Goal: Information Seeking & Learning: Learn about a topic

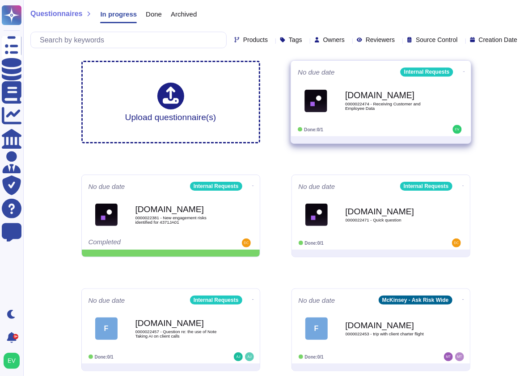
click at [336, 119] on div "Force.com 0000022474 - Receiving Customer and Employee Data" at bounding box center [381, 100] width 166 height 45
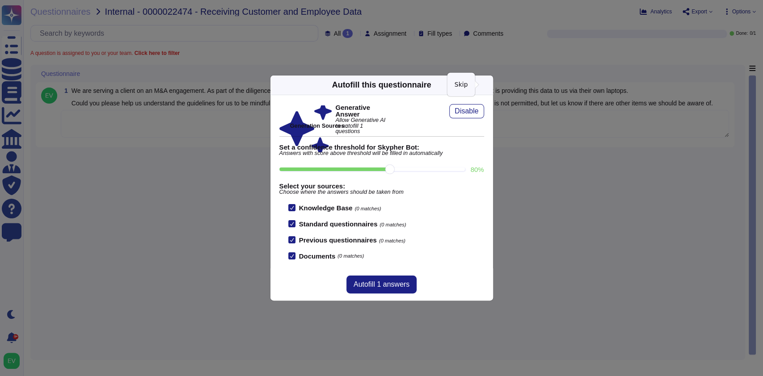
click at [488, 85] on icon at bounding box center [488, 85] width 0 height 0
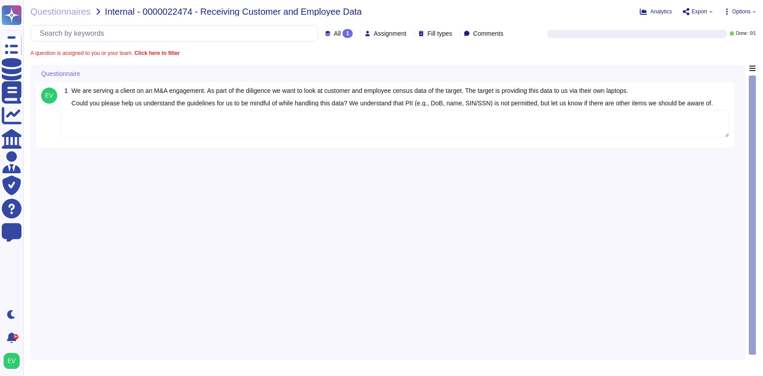
click at [147, 138] on textarea at bounding box center [395, 124] width 668 height 28
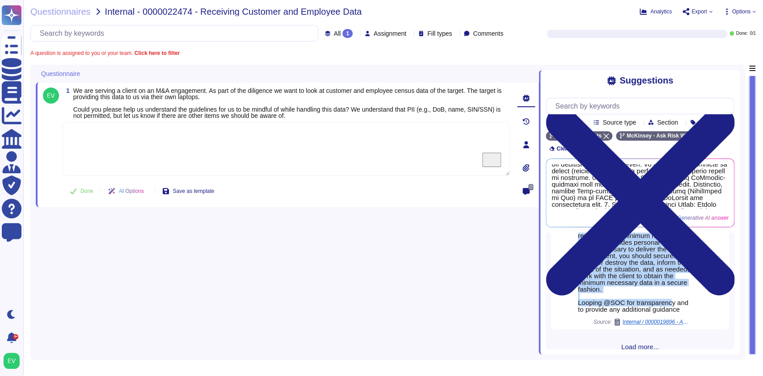
scroll to position [671, 0]
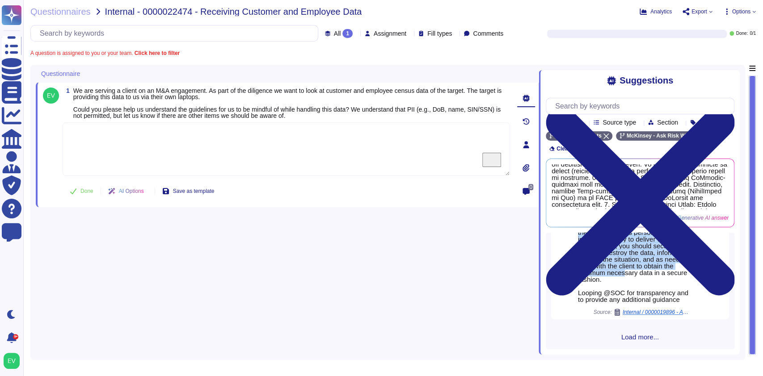
drag, startPoint x: 578, startPoint y: 255, endPoint x: 658, endPoint y: 298, distance: 90.8
click at [537, 298] on div "For your awareness, I am sharing with you our Firm’s Processing Personal Data i…" at bounding box center [634, 206] width 112 height 194
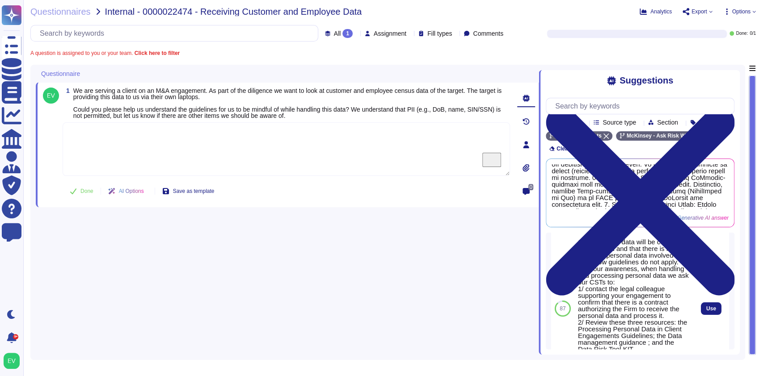
scroll to position [24, 0]
drag, startPoint x: 579, startPoint y: 287, endPoint x: 630, endPoint y: 299, distance: 51.8
click at [537, 299] on div "Given that the data will be completely de-identified and that there is not sens…" at bounding box center [634, 312] width 112 height 148
click at [537, 284] on div "Given that the data will be completely de-identified and that there is not sens…" at bounding box center [634, 312] width 112 height 148
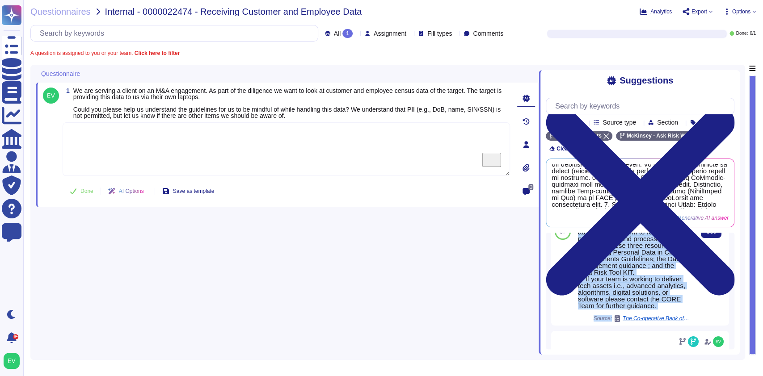
scroll to position [106, 0]
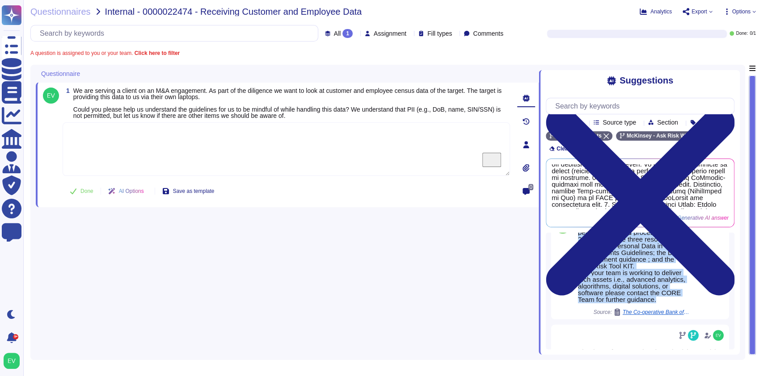
drag, startPoint x: 577, startPoint y: 283, endPoint x: 636, endPoint y: 321, distance: 69.6
click at [537, 303] on div "Given that the data will be completely de-identified and that there is not sens…" at bounding box center [634, 230] width 112 height 148
copy div "For your awareness, when handling and processing personal data we ask our CSTs …"
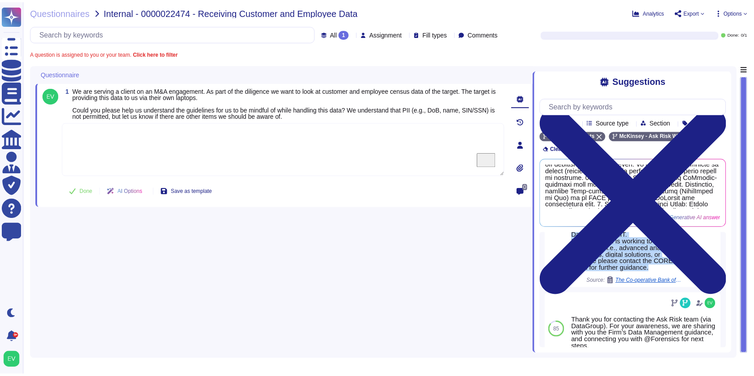
scroll to position [139, 0]
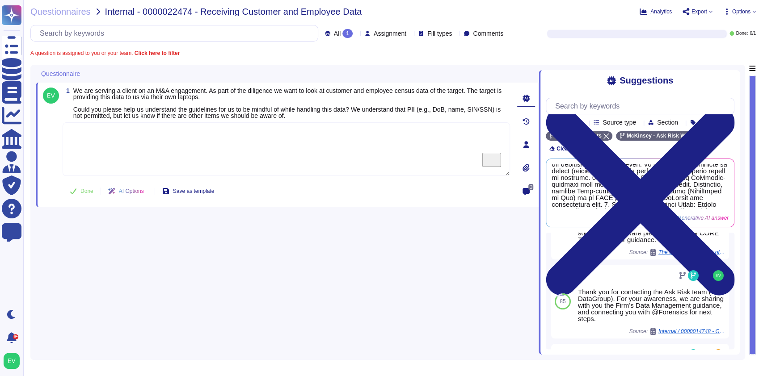
click at [124, 140] on textarea "To enrich screen reader interactions, please activate Accessibility in Grammarl…" at bounding box center [287, 150] width 448 height 54
paste textarea "For your awareness, when handling and processing personal data, we ask our CSTs…"
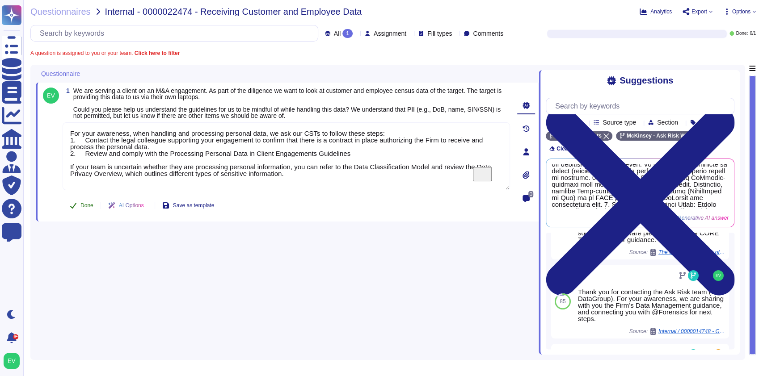
type textarea "For your awareness, when handling and processing personal data, we ask our CSTs…"
click at [89, 207] on span "Done" at bounding box center [86, 205] width 13 height 5
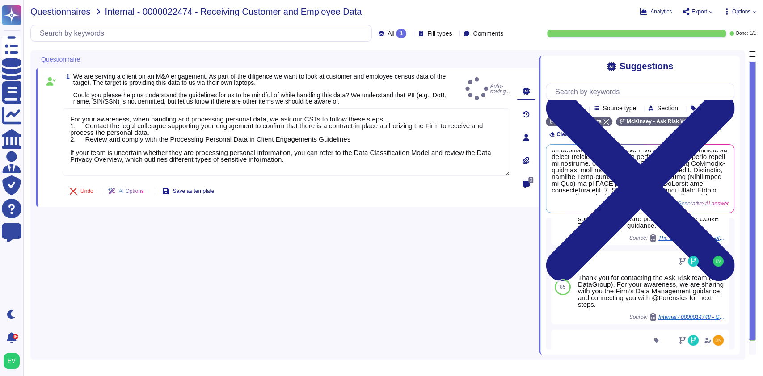
click at [42, 10] on span "Questionnaires" at bounding box center [60, 11] width 60 height 9
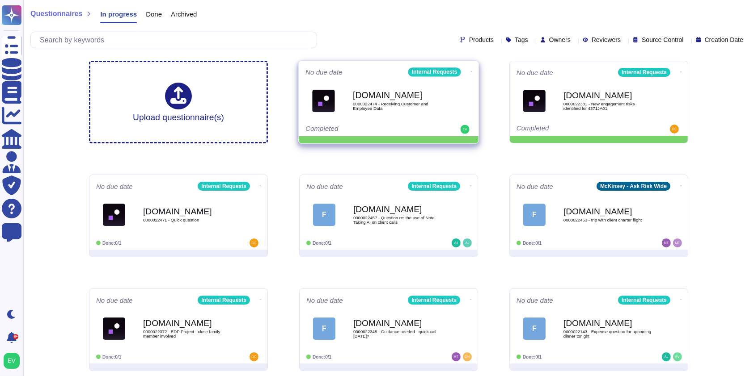
click at [471, 71] on icon at bounding box center [472, 72] width 2 height 2
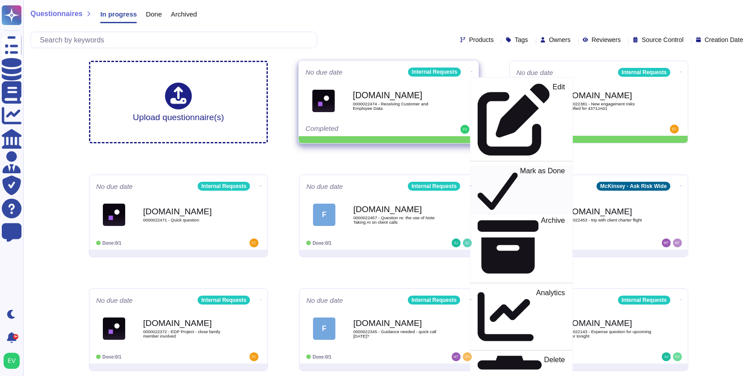
click at [520, 168] on p "Mark as Done" at bounding box center [542, 191] width 45 height 46
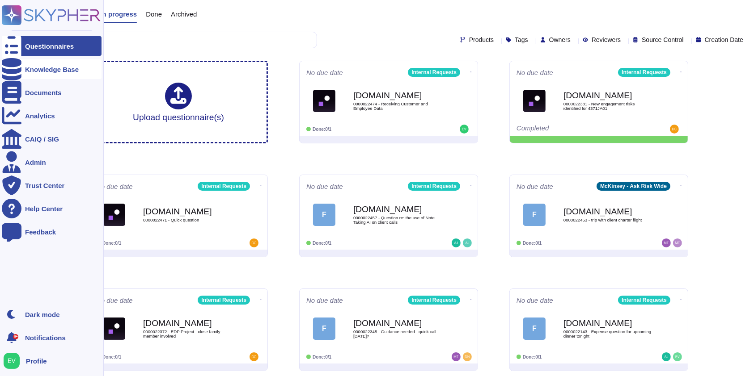
click at [52, 79] on div "Knowledge Base" at bounding box center [52, 69] width 100 height 20
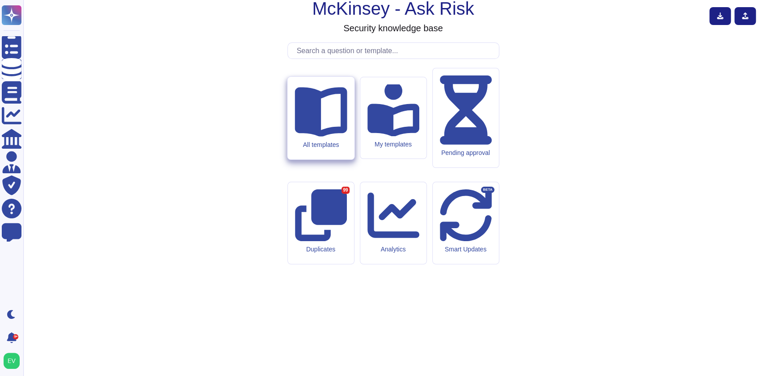
click at [329, 137] on icon at bounding box center [321, 112] width 52 height 50
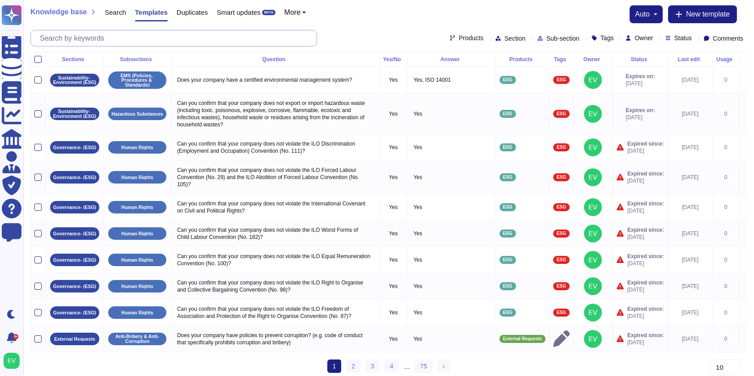
click at [135, 42] on input "text" at bounding box center [175, 38] width 281 height 16
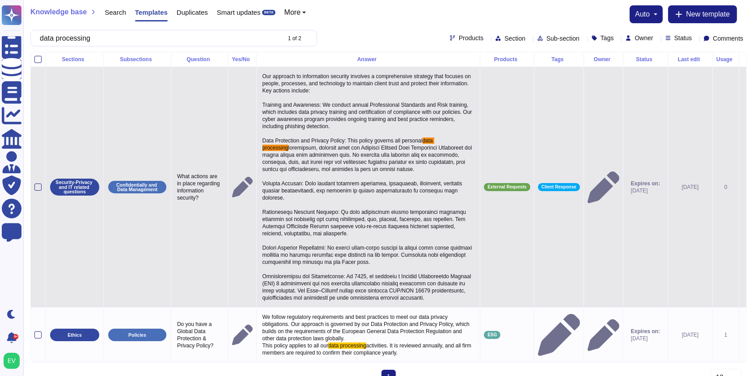
type input "data processing"
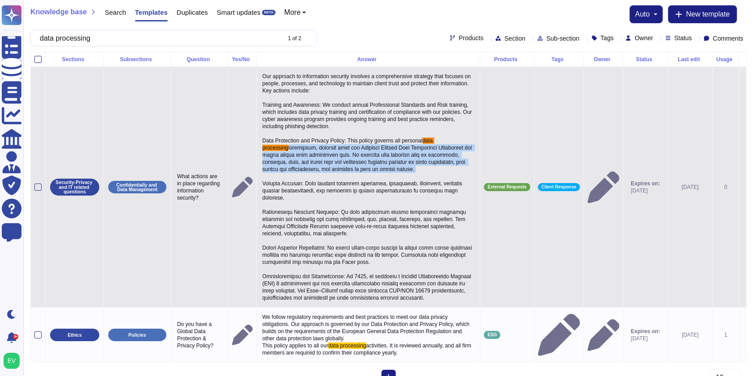
drag, startPoint x: 422, startPoint y: 173, endPoint x: 264, endPoint y: 149, distance: 159.6
click at [264, 149] on p "Our approach to information security involves a comprehensive strategy that foc…" at bounding box center [368, 187] width 216 height 233
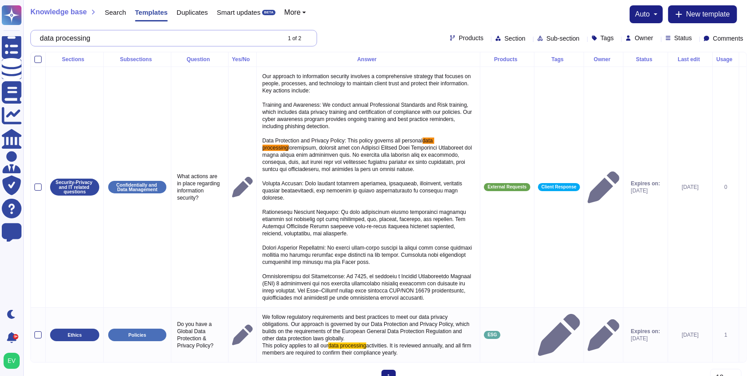
click at [100, 41] on input "data processing" at bounding box center [157, 38] width 245 height 16
drag, startPoint x: 102, startPoint y: 43, endPoint x: 25, endPoint y: 31, distance: 78.3
click at [25, 31] on div "Knowledge base Search Templates Duplicates Smart updates BETA More auto New tem…" at bounding box center [388, 26] width 731 height 52
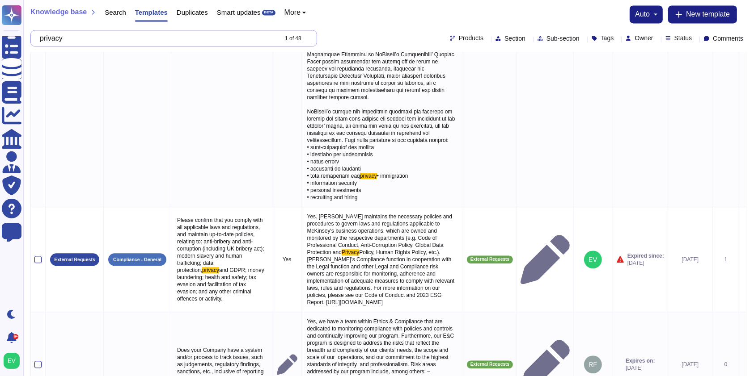
scroll to position [1959, 0]
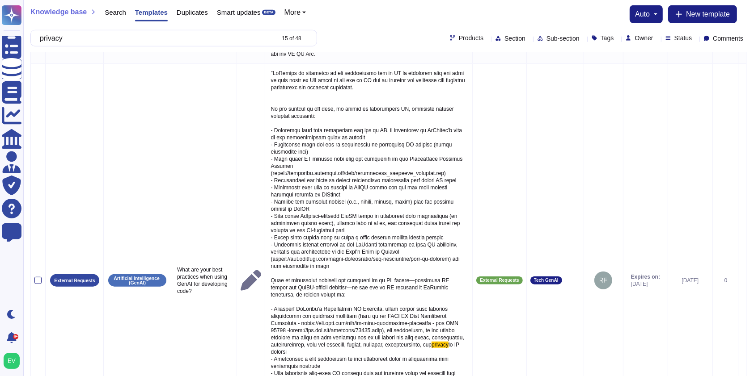
scroll to position [664, 0]
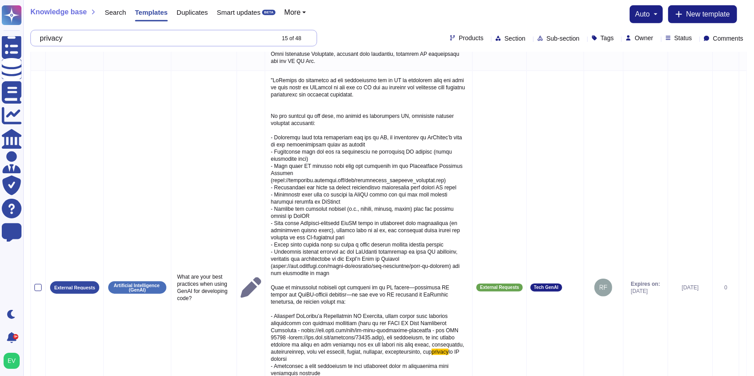
click at [71, 39] on input "privacy" at bounding box center [154, 38] width 238 height 16
drag, startPoint x: 70, startPoint y: 39, endPoint x: 42, endPoint y: 38, distance: 27.8
click at [42, 38] on div "privacy 15 of 48" at bounding box center [173, 38] width 287 height 17
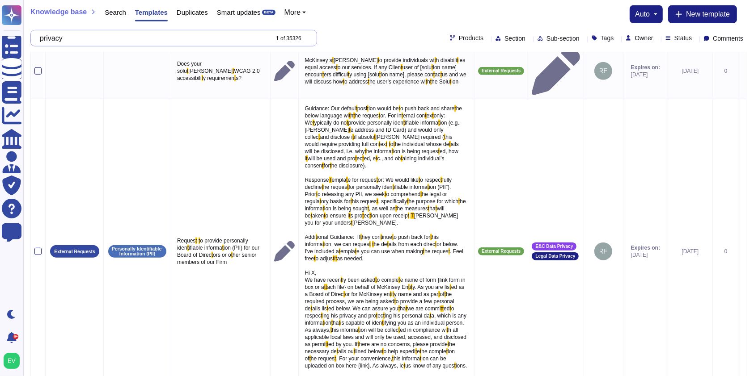
scroll to position [0, 0]
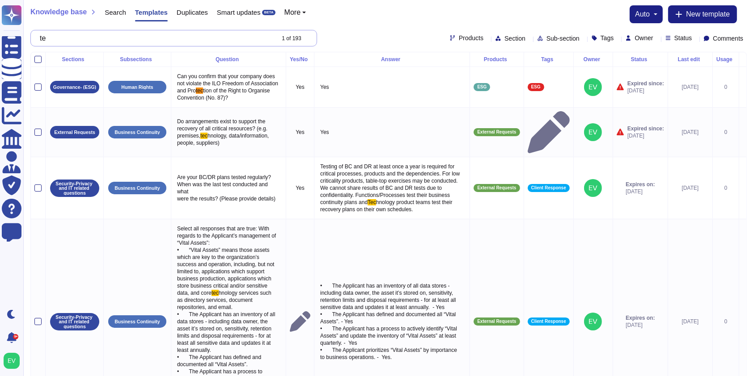
type input "t"
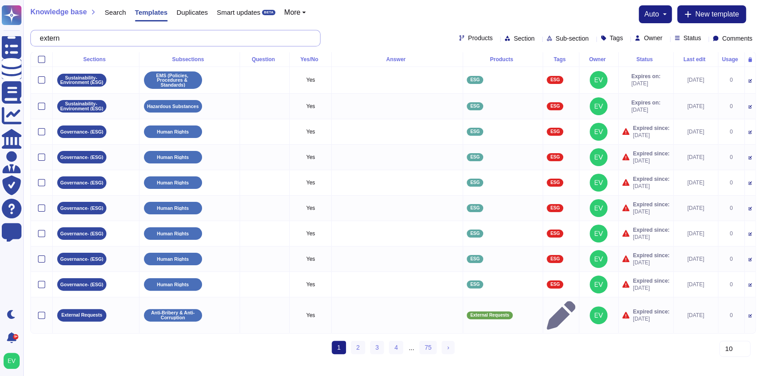
type input "e"
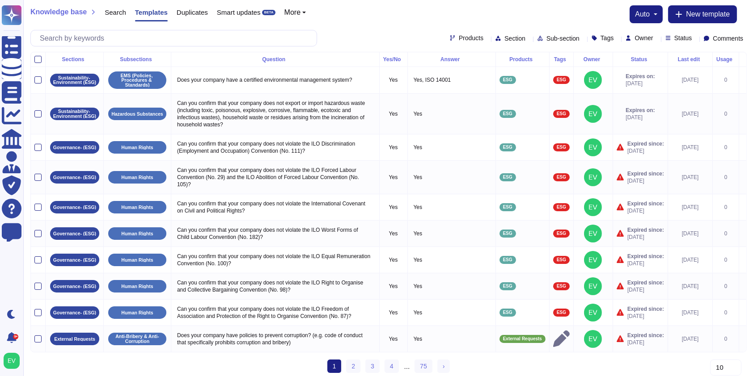
click at [459, 37] on span "Products" at bounding box center [471, 38] width 25 height 6
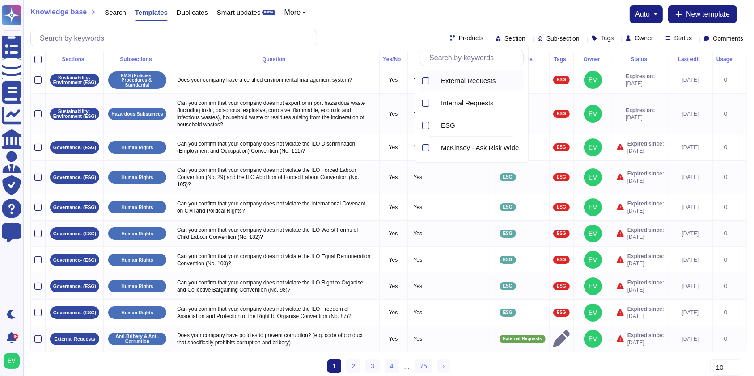
click at [463, 78] on span "External Requests" at bounding box center [468, 81] width 55 height 8
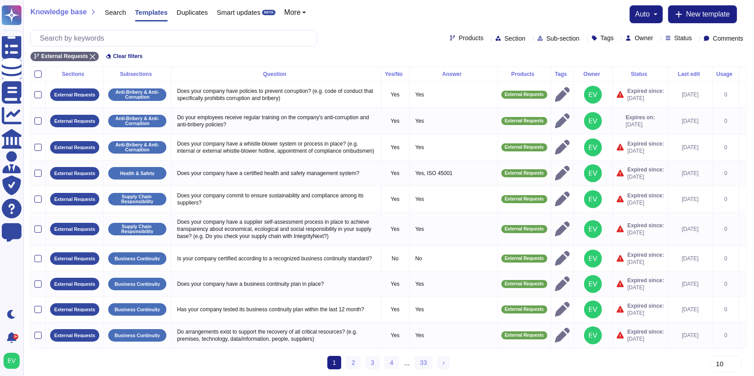
click at [484, 33] on div "Products Section Sub-section Tags Owner Status Comments" at bounding box center [388, 38] width 716 height 17
click at [504, 37] on span "Section" at bounding box center [514, 38] width 21 height 6
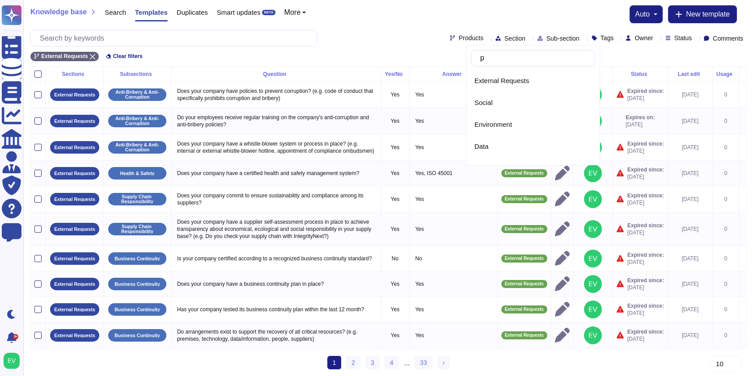
type input "pr"
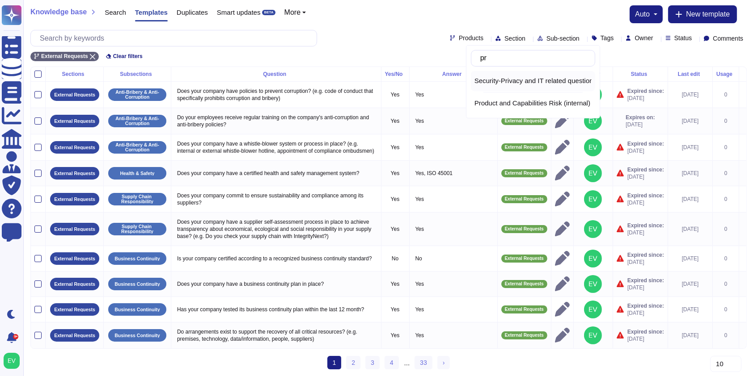
click at [486, 83] on span "Security-Privacy and IT related questions" at bounding box center [535, 81] width 122 height 8
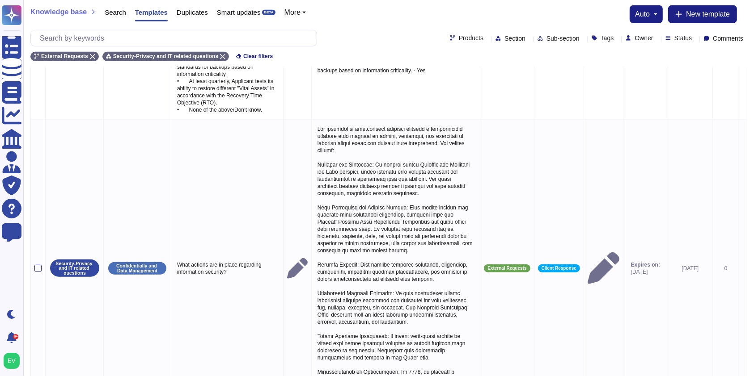
scroll to position [720, 0]
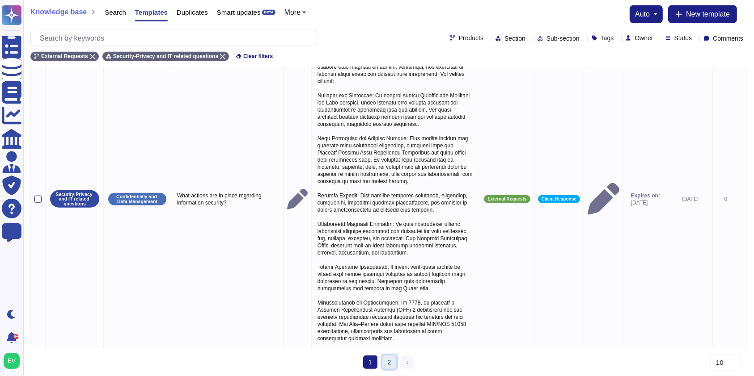
click at [386, 360] on link "2" at bounding box center [389, 362] width 14 height 13
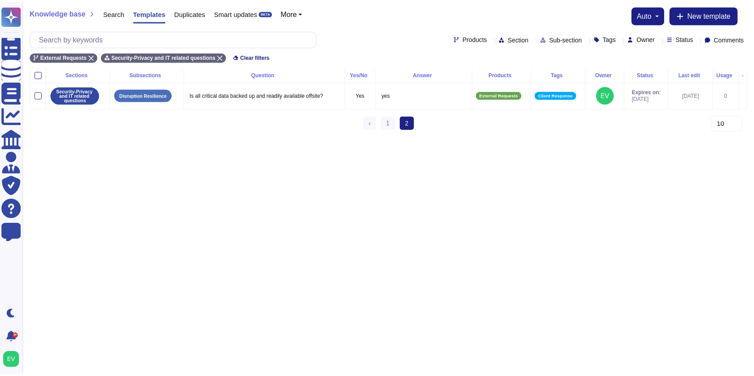
scroll to position [0, 0]
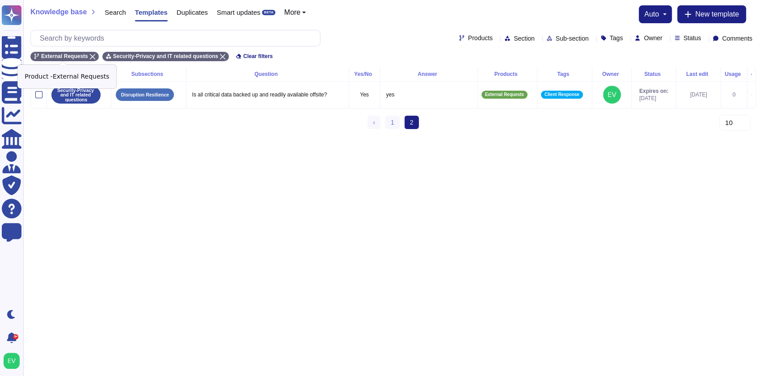
click at [90, 55] on icon at bounding box center [92, 56] width 5 height 5
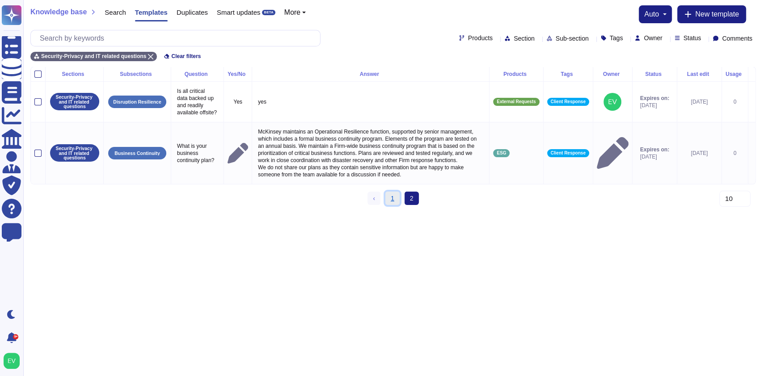
click at [392, 205] on link "1" at bounding box center [392, 198] width 14 height 13
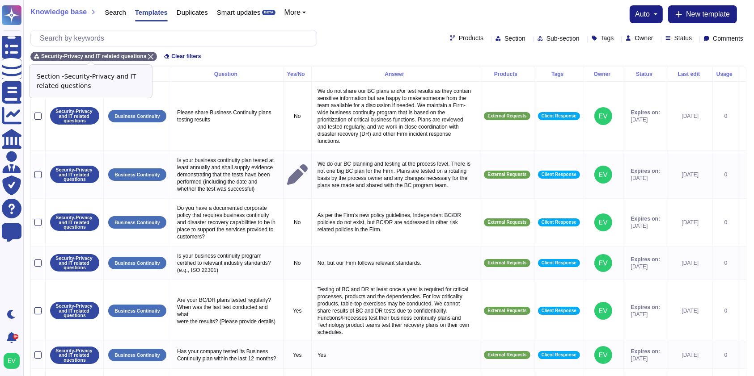
click at [148, 54] on icon at bounding box center [150, 56] width 5 height 5
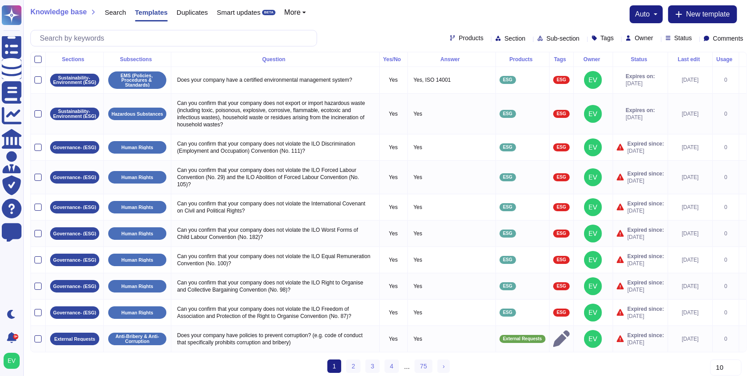
click at [546, 38] on span "Sub-section" at bounding box center [562, 38] width 33 height 6
click at [459, 40] on span "Products" at bounding box center [471, 38] width 25 height 6
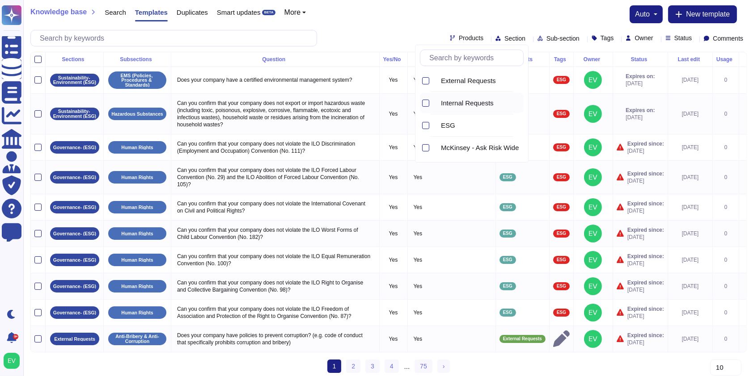
click at [483, 106] on span "Internal Requests" at bounding box center [467, 103] width 53 height 8
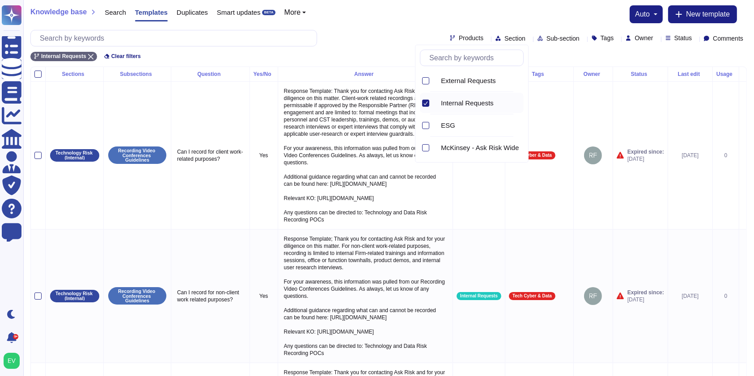
click at [504, 35] on span "Section" at bounding box center [514, 38] width 21 height 6
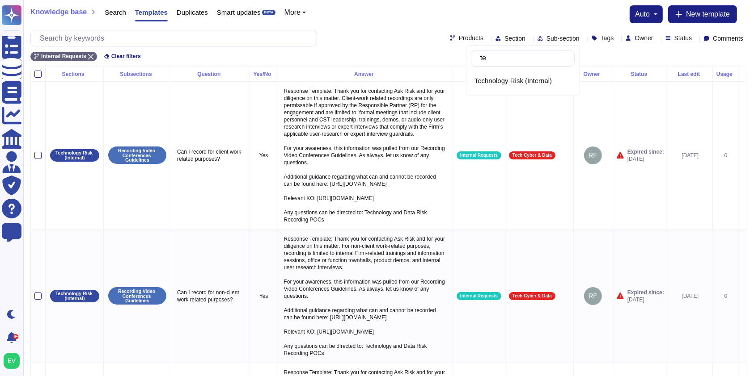
type input "tec"
click at [515, 84] on span "Technology Risk (Internal)" at bounding box center [512, 81] width 77 height 8
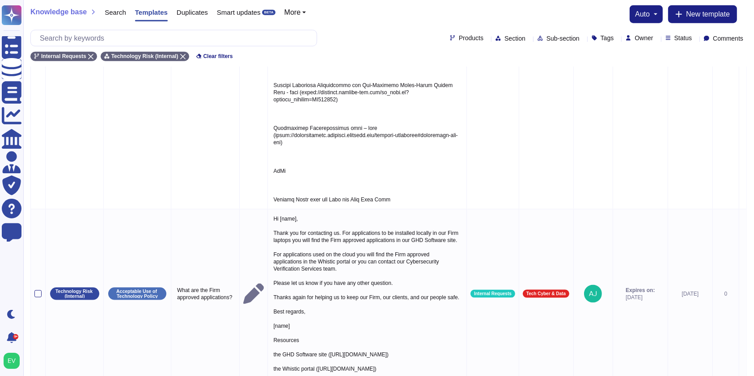
scroll to position [1144, 0]
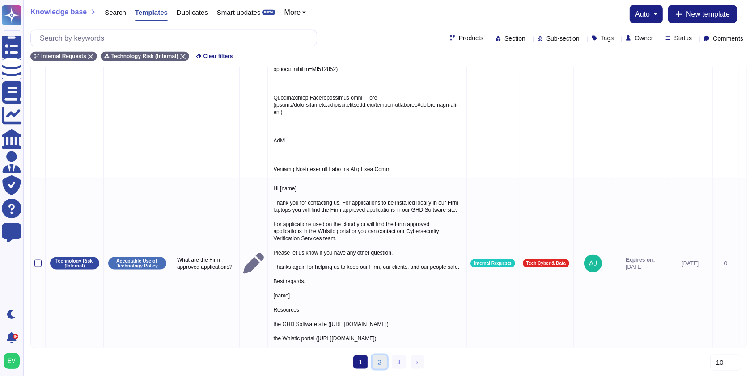
click at [376, 363] on link "2" at bounding box center [379, 362] width 14 height 13
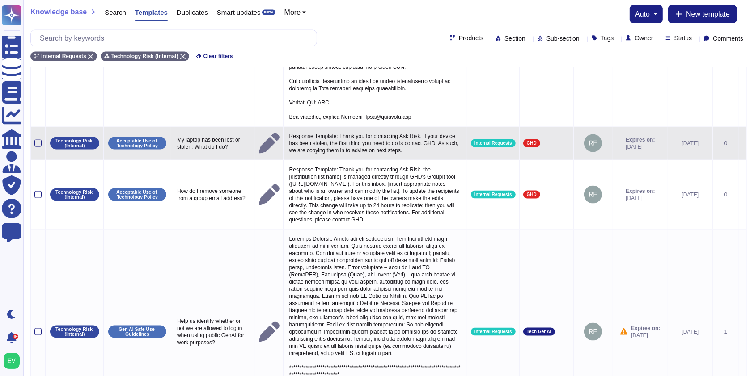
scroll to position [1307, 0]
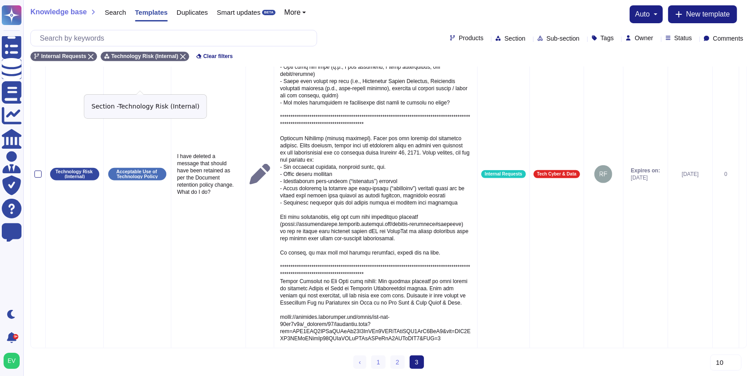
click at [180, 55] on icon at bounding box center [182, 56] width 5 height 5
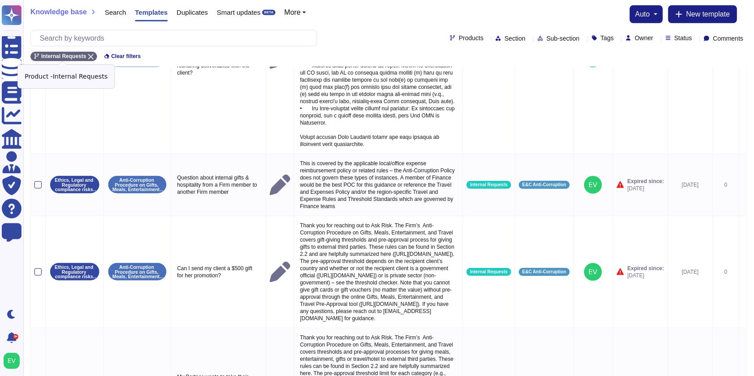
click at [89, 54] on icon at bounding box center [90, 56] width 5 height 5
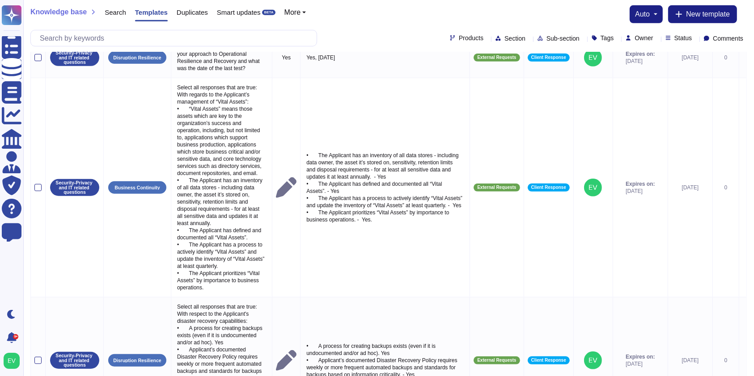
scroll to position [414, 0]
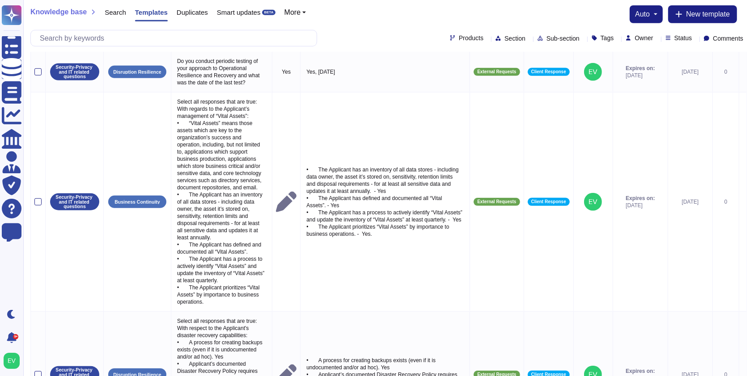
click at [600, 37] on span "Tags" at bounding box center [606, 38] width 13 height 6
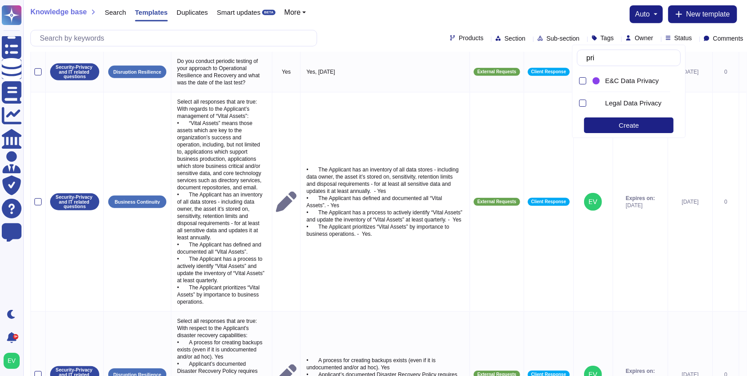
type input "priv"
click at [580, 105] on div at bounding box center [582, 103] width 7 height 7
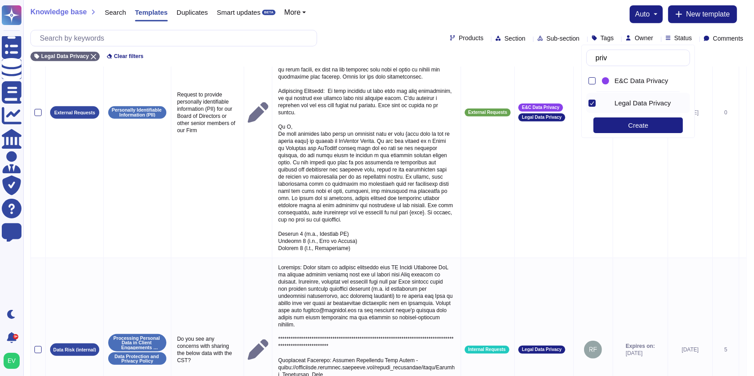
scroll to position [0, 0]
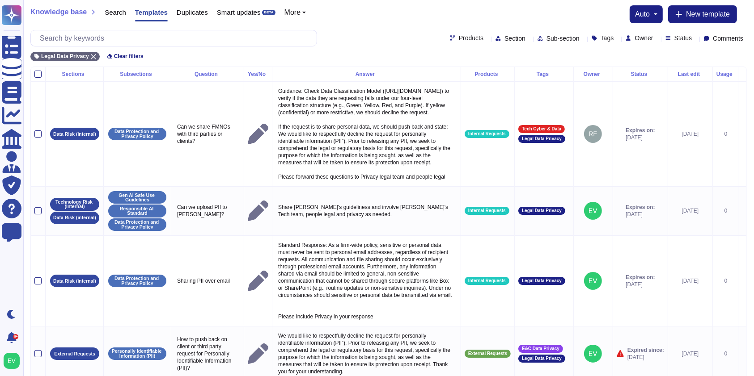
click at [349, 43] on div "Products Section Sub-section Tags Owner Status Comments" at bounding box center [388, 38] width 716 height 17
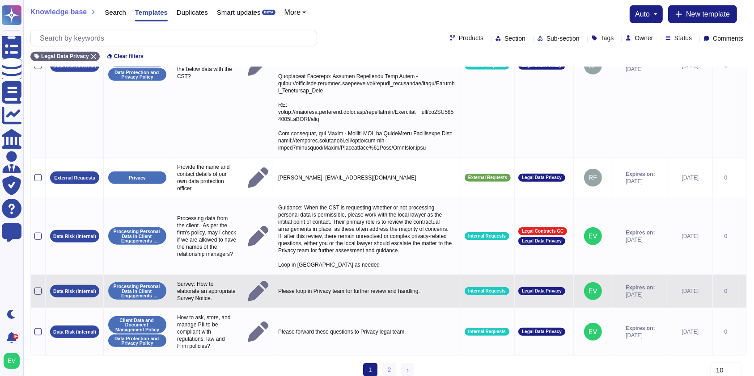
scroll to position [700, 0]
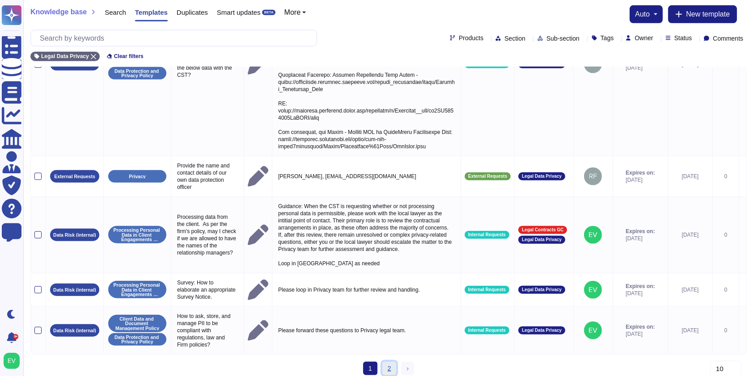
click at [386, 364] on link "2" at bounding box center [389, 368] width 14 height 13
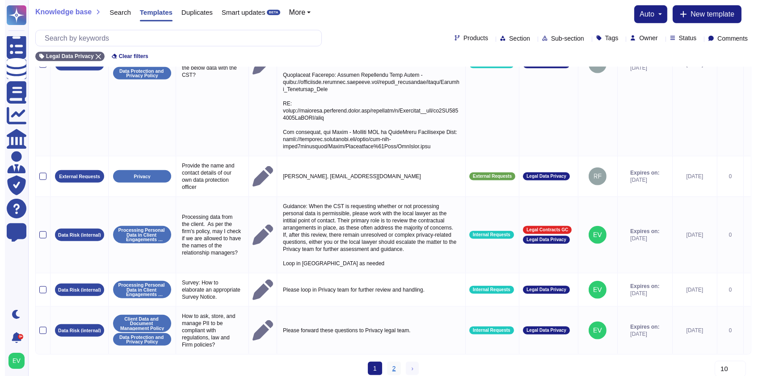
scroll to position [0, 0]
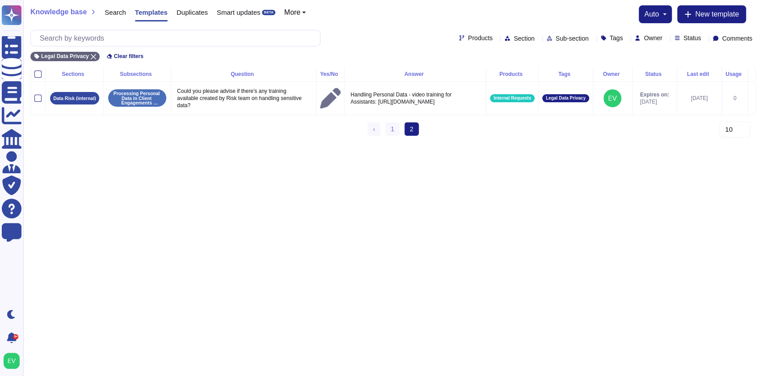
click at [386, 143] on html "Questionnaires Knowledge Base Documents Analytics CAIQ / SIG Admin Trust Center…" at bounding box center [381, 71] width 763 height 143
